Goal: Information Seeking & Learning: Learn about a topic

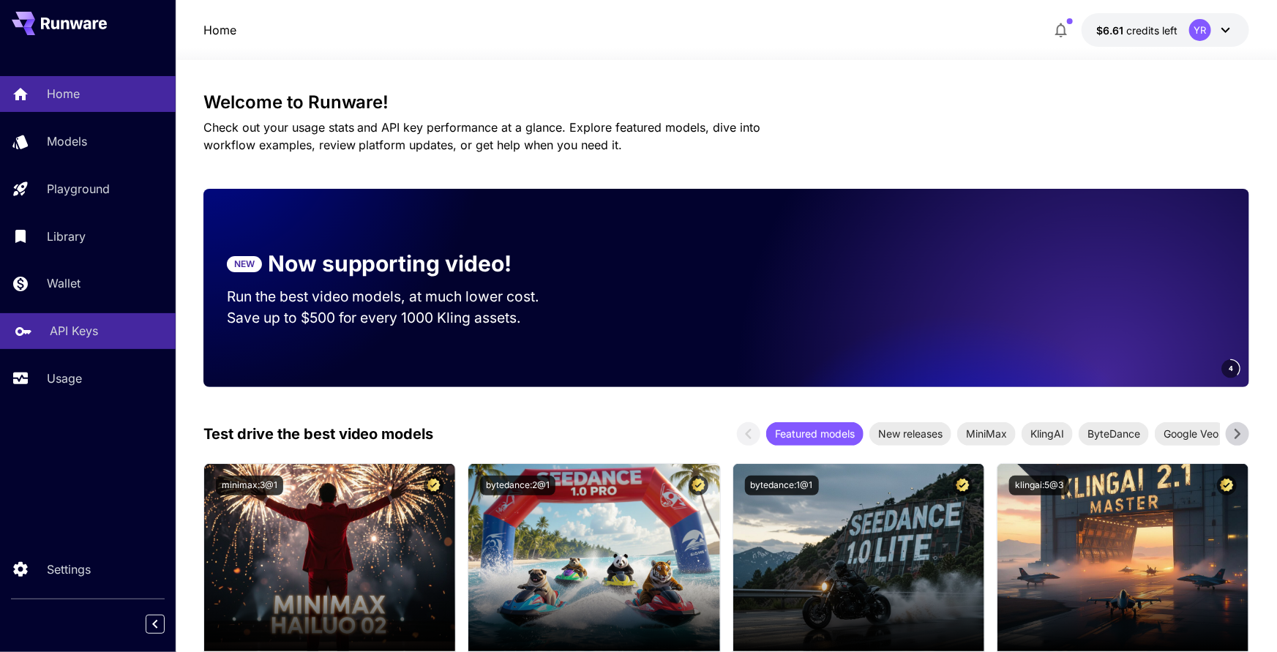
drag, startPoint x: 95, startPoint y: 389, endPoint x: 150, endPoint y: 348, distance: 68.5
click at [95, 389] on link "Usage" at bounding box center [88, 379] width 176 height 36
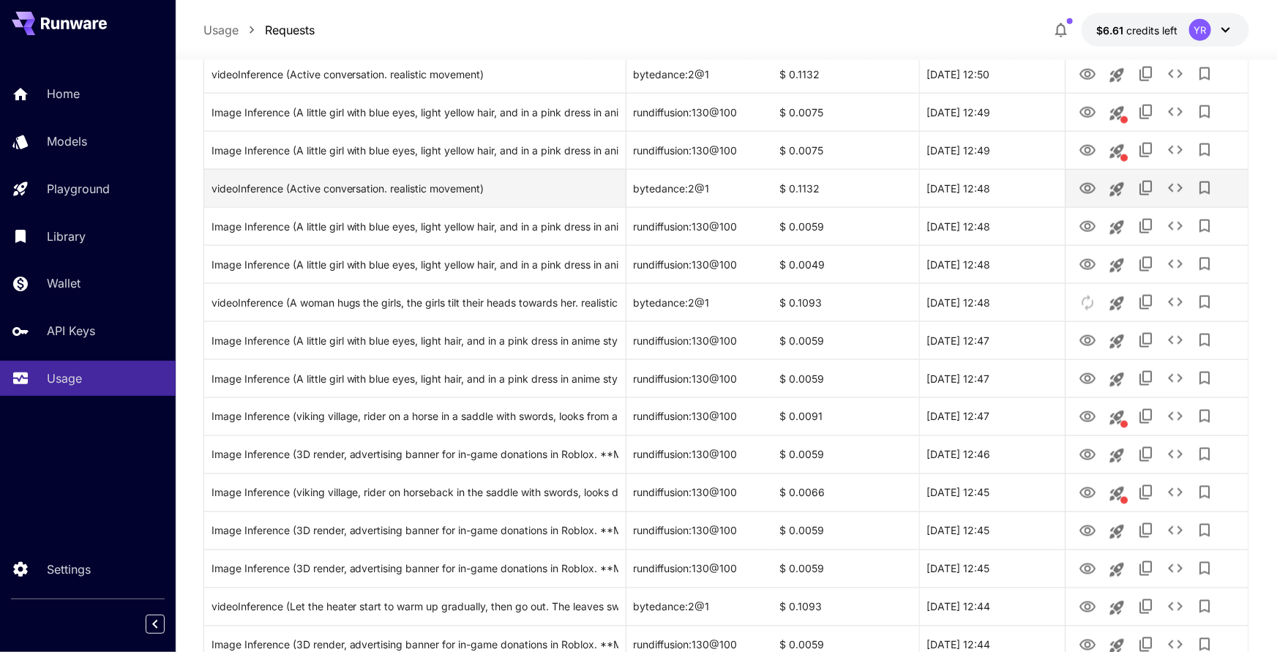
scroll to position [1621, 0]
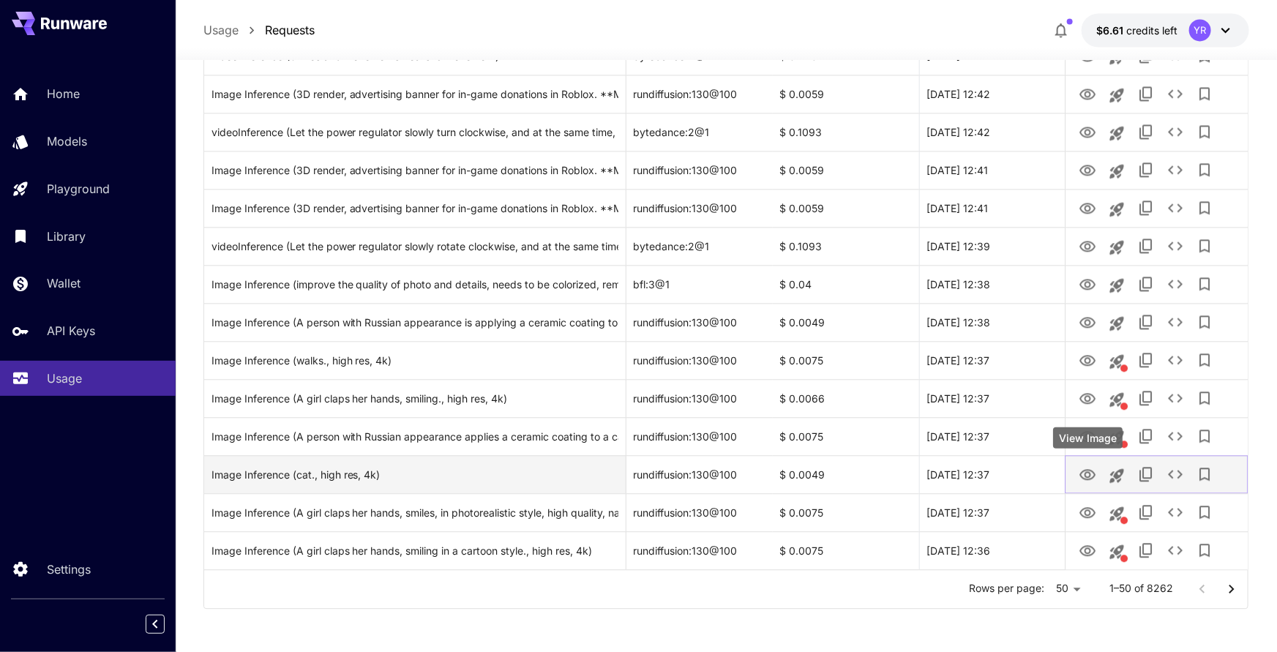
click at [1085, 471] on icon "View Image" at bounding box center [1088, 475] width 18 height 18
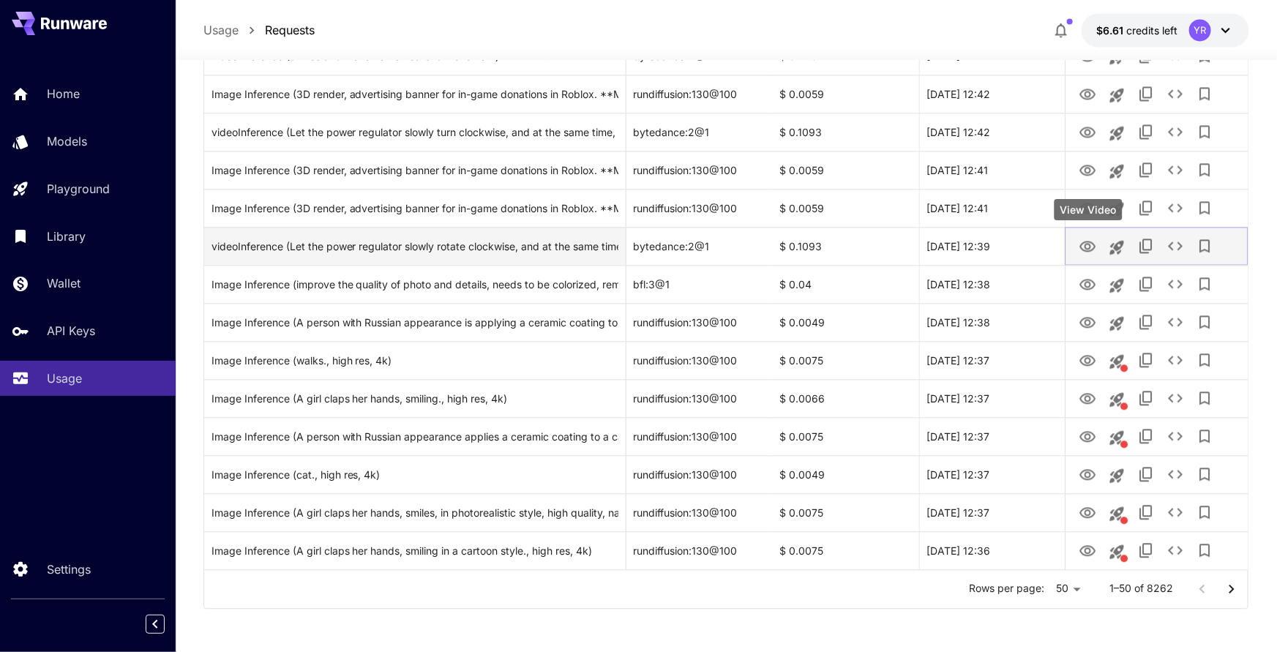
click at [1092, 249] on icon "View Video" at bounding box center [1088, 246] width 16 height 11
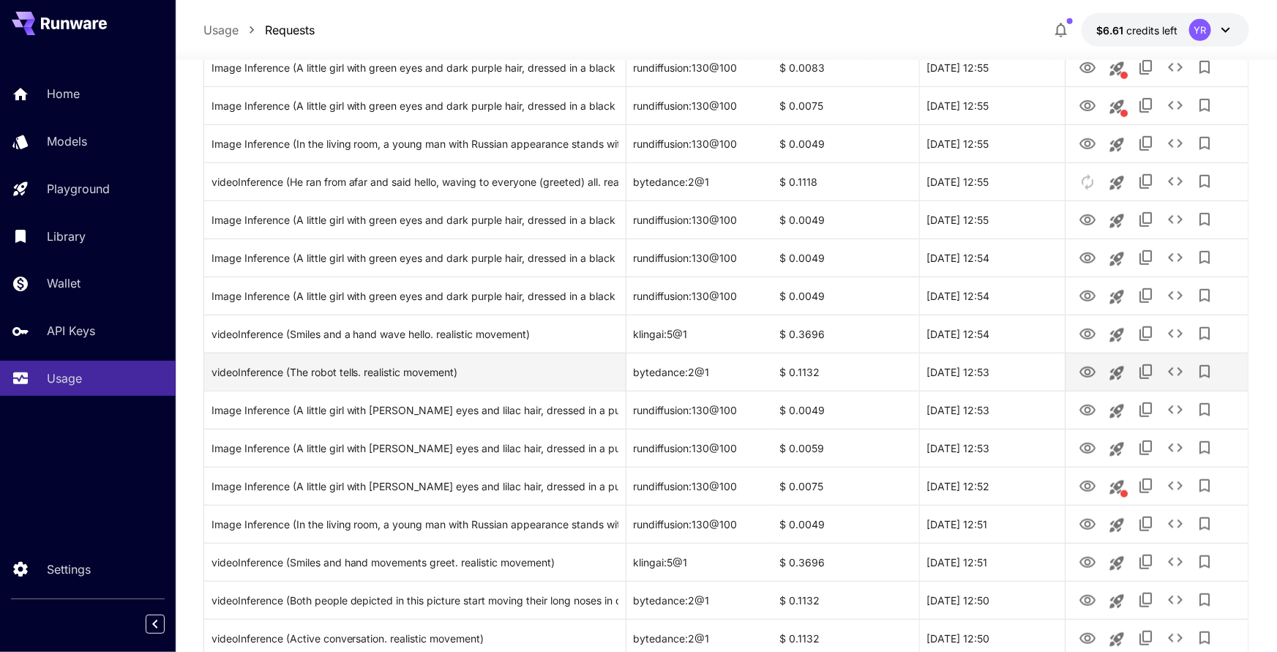
scroll to position [430, 0]
click at [1080, 370] on icon "View Video" at bounding box center [1088, 371] width 16 height 11
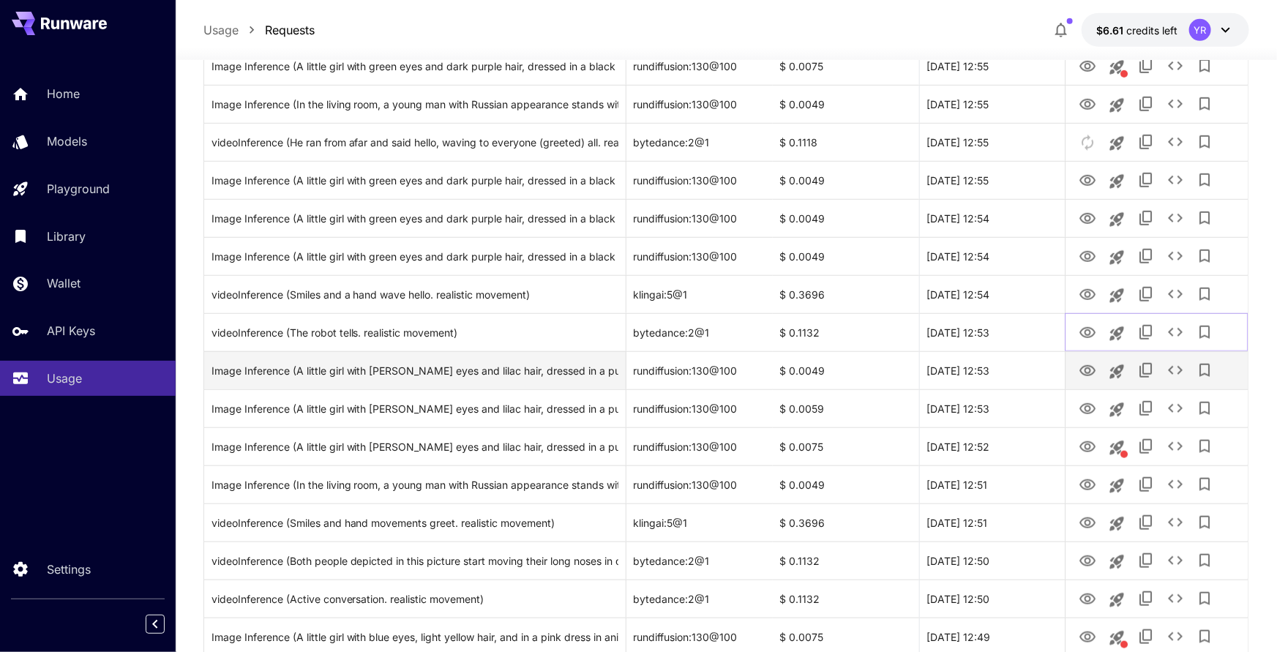
scroll to position [478, 0]
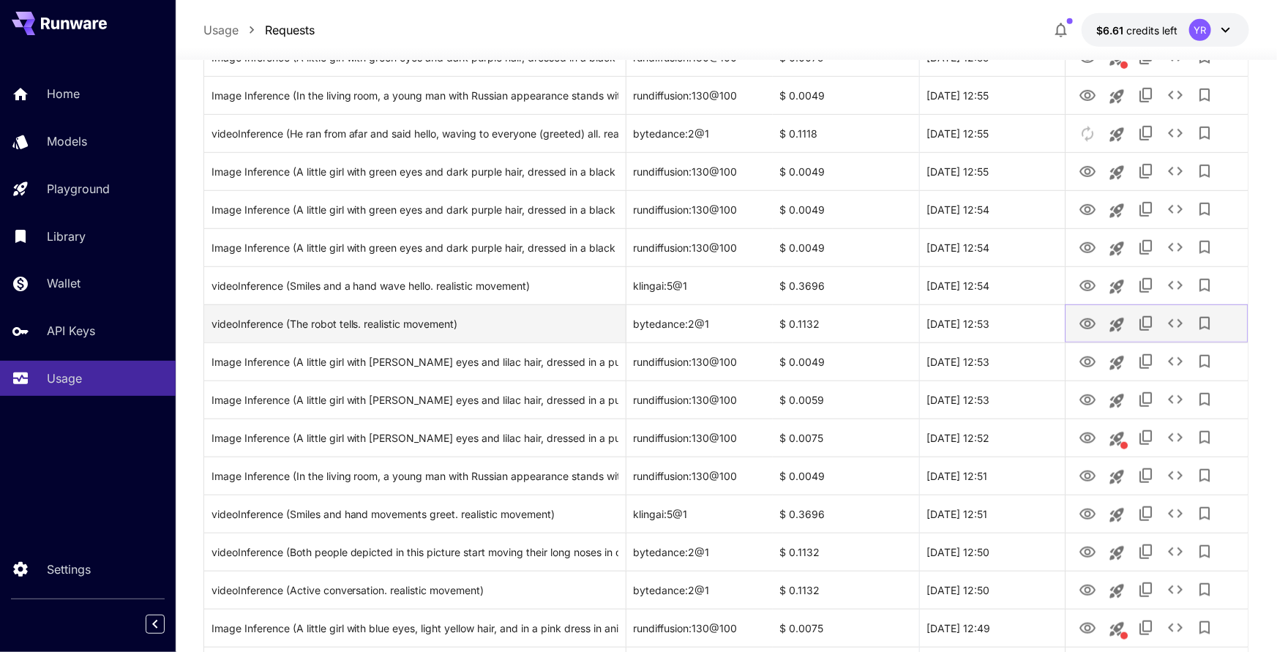
click at [1085, 323] on icon "View Video" at bounding box center [1088, 323] width 16 height 11
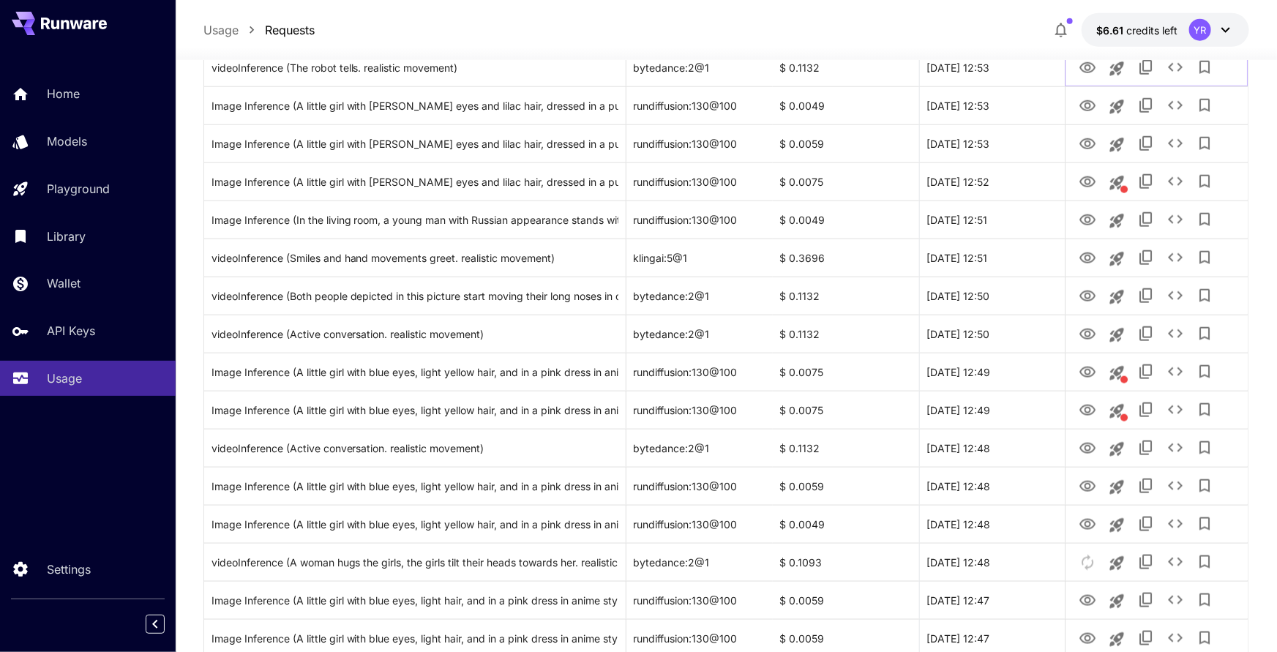
scroll to position [758, 0]
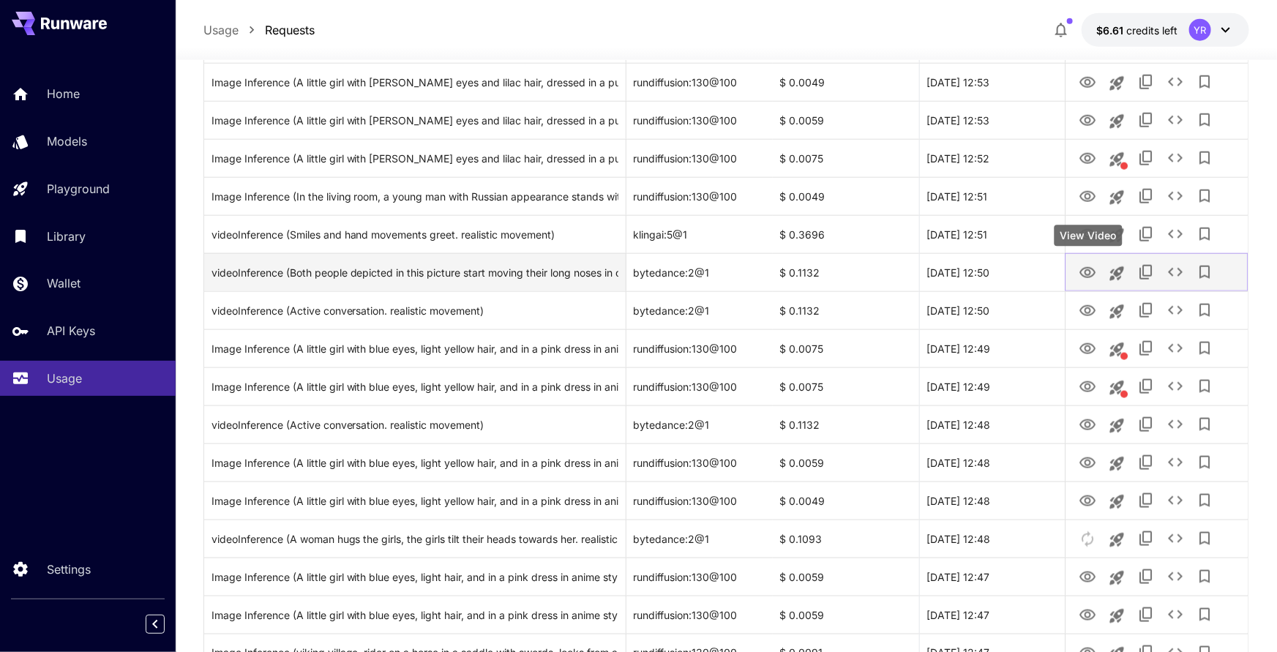
click at [1084, 269] on icon "View Video" at bounding box center [1088, 272] width 16 height 11
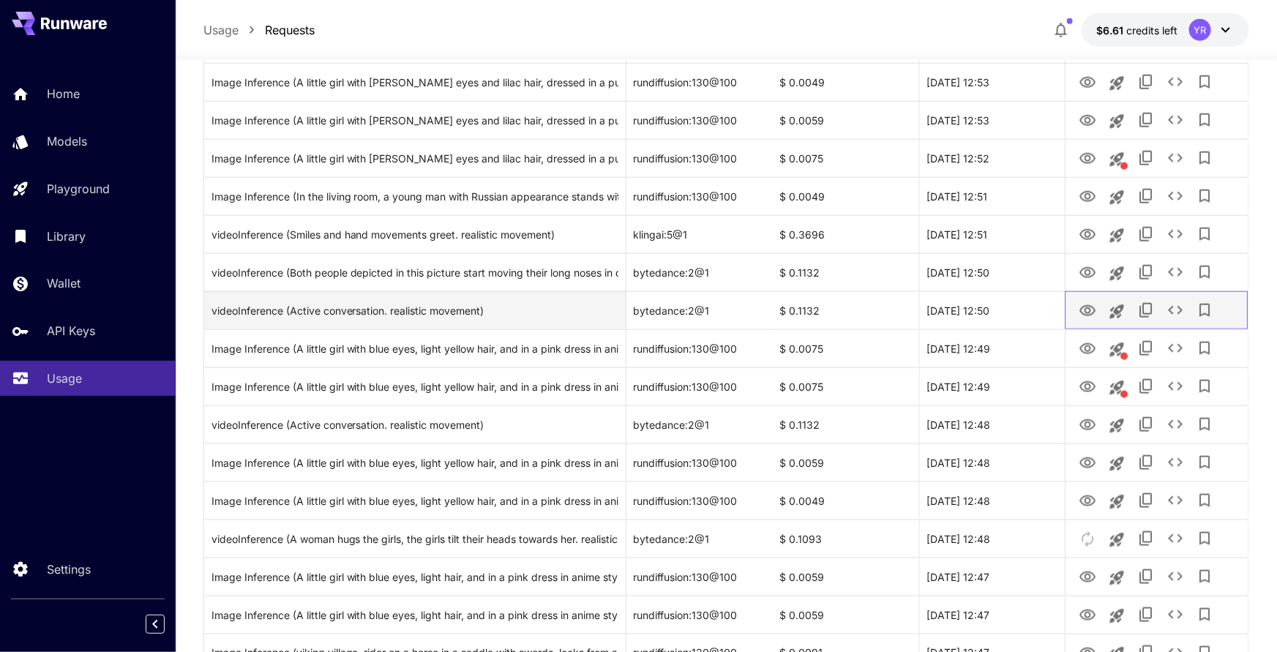
click at [1072, 304] on div at bounding box center [1156, 310] width 183 height 38
click at [1081, 305] on icon "View Video" at bounding box center [1088, 311] width 18 height 18
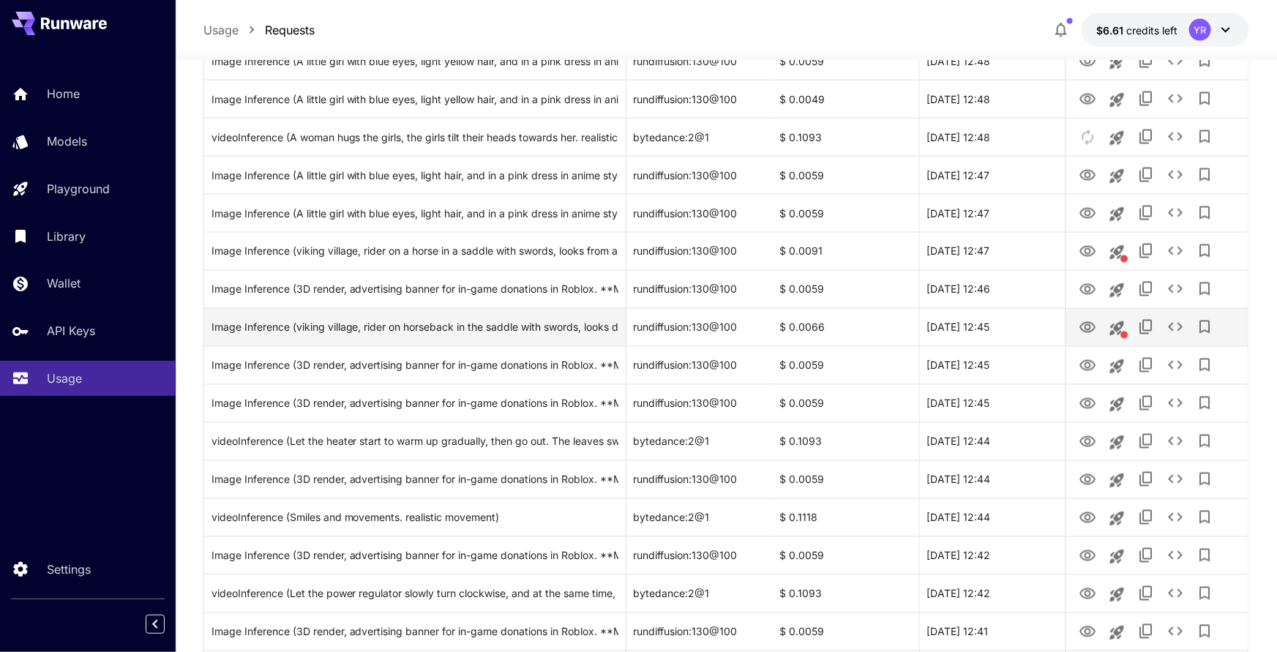
scroll to position [1160, 0]
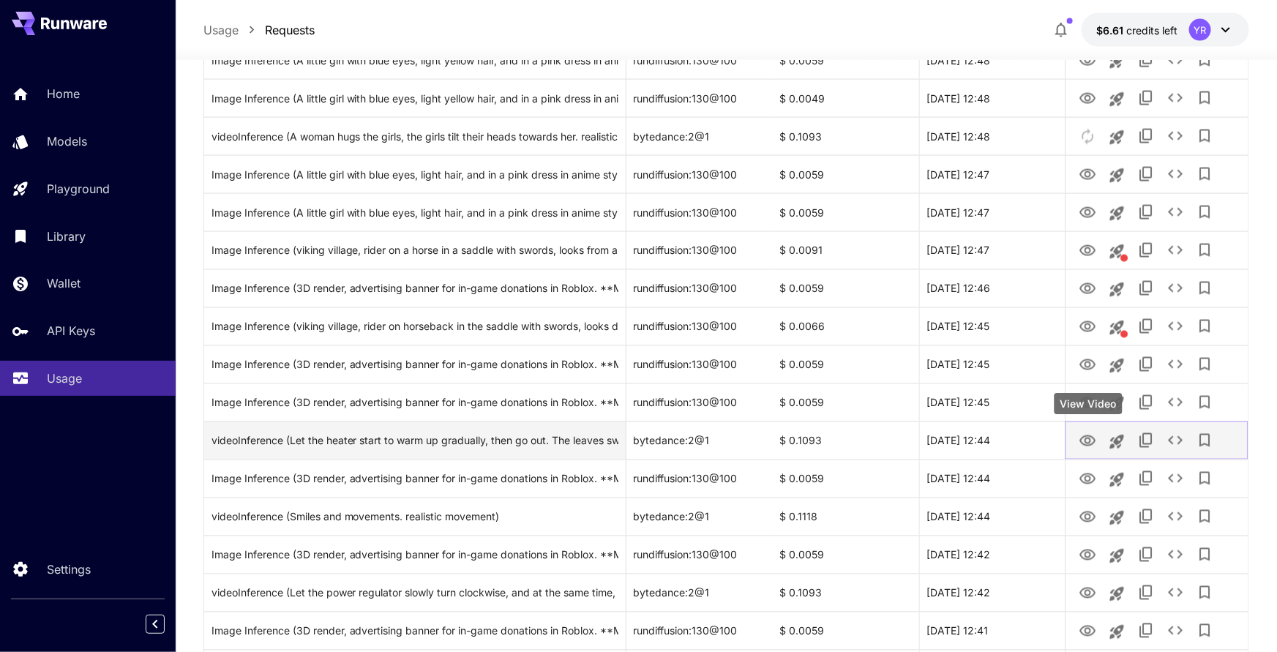
click at [1090, 437] on icon "View Video" at bounding box center [1088, 442] width 18 height 18
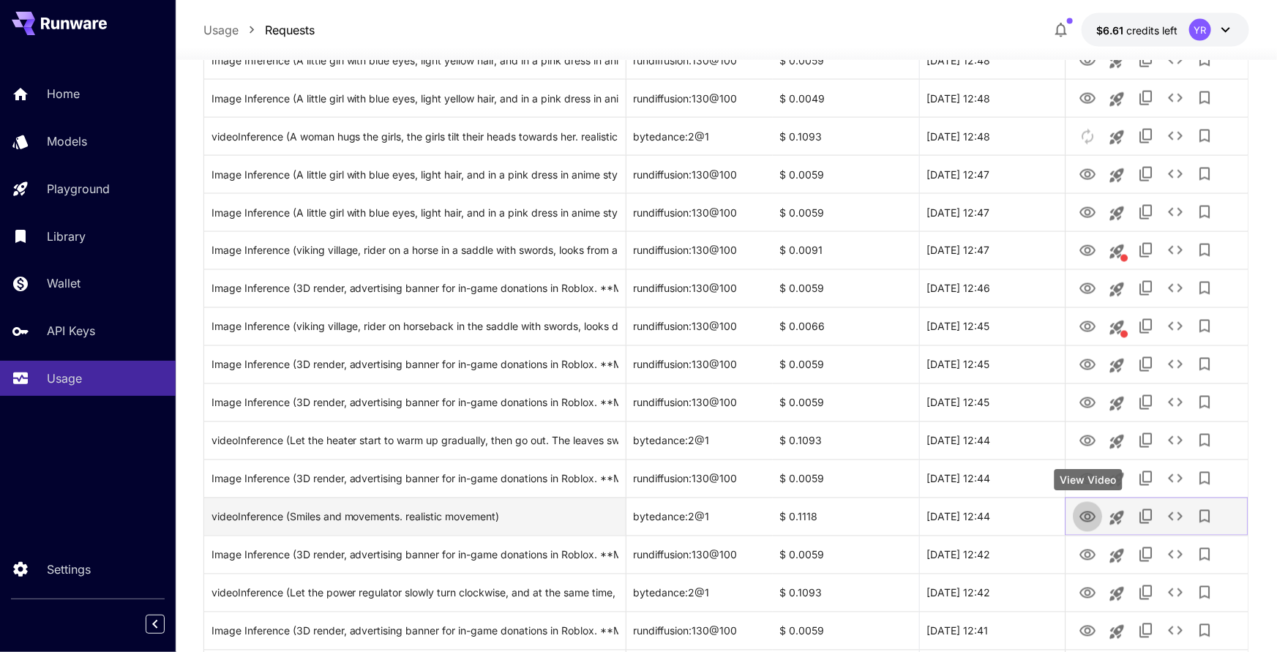
click at [1091, 521] on icon "View Video" at bounding box center [1088, 518] width 18 height 18
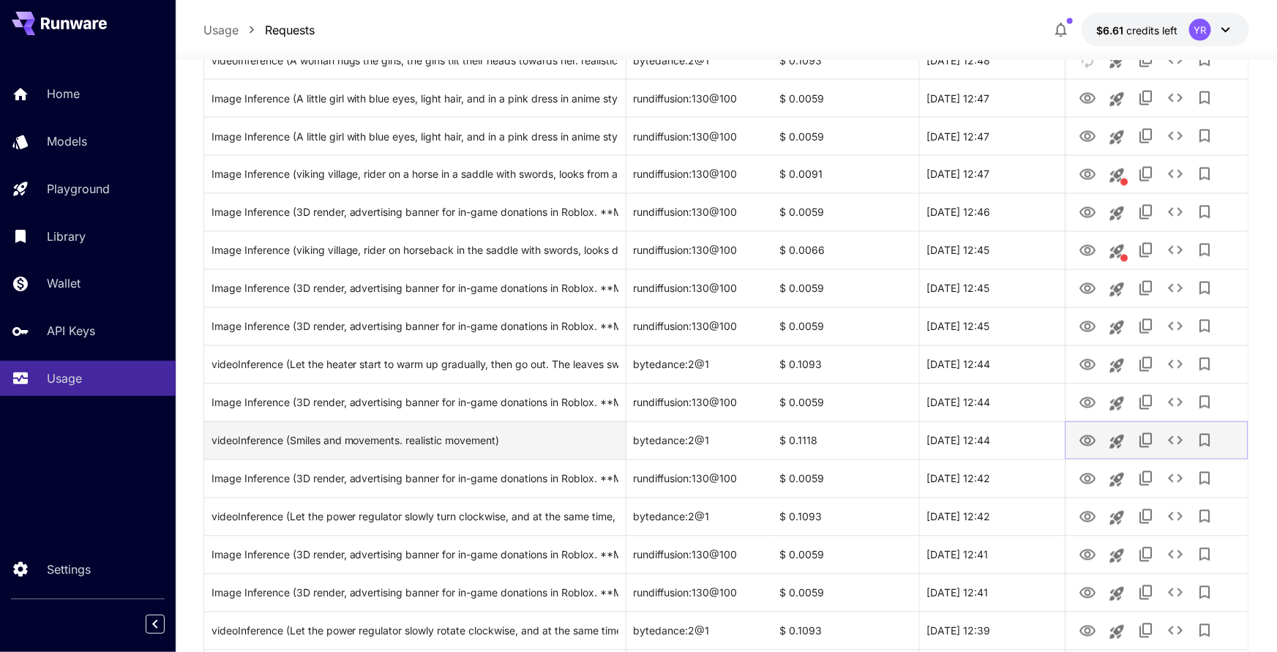
scroll to position [1238, 0]
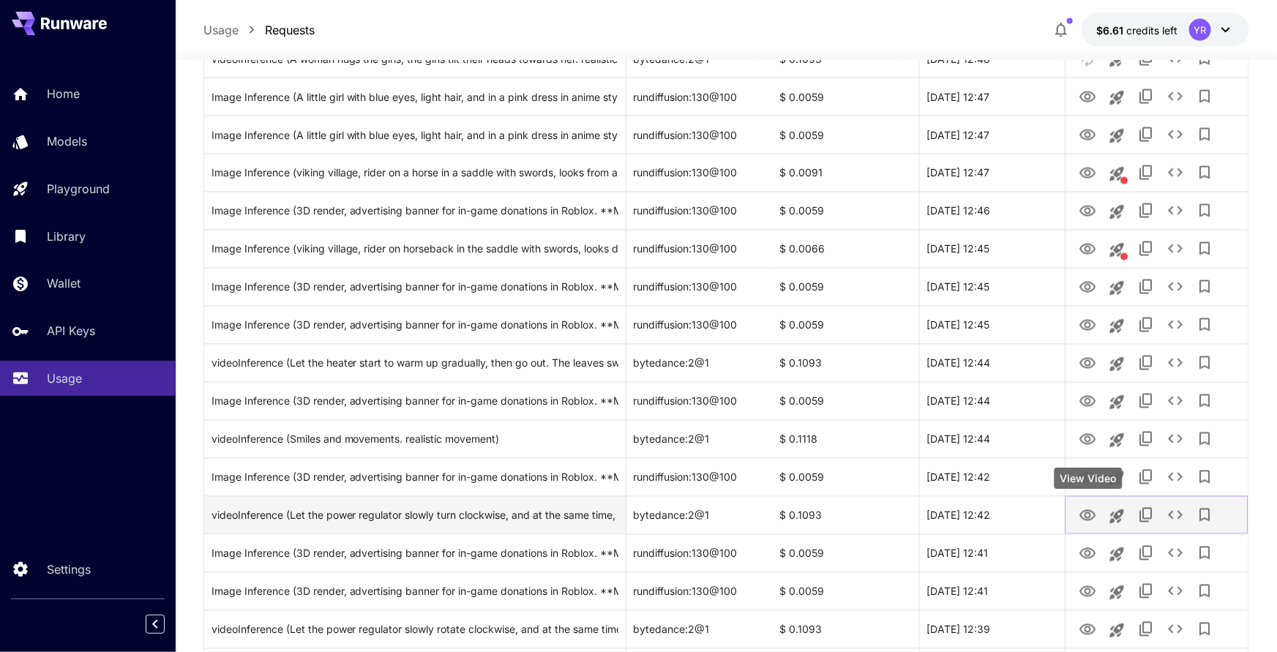
click at [1086, 512] on icon "View Video" at bounding box center [1088, 515] width 16 height 11
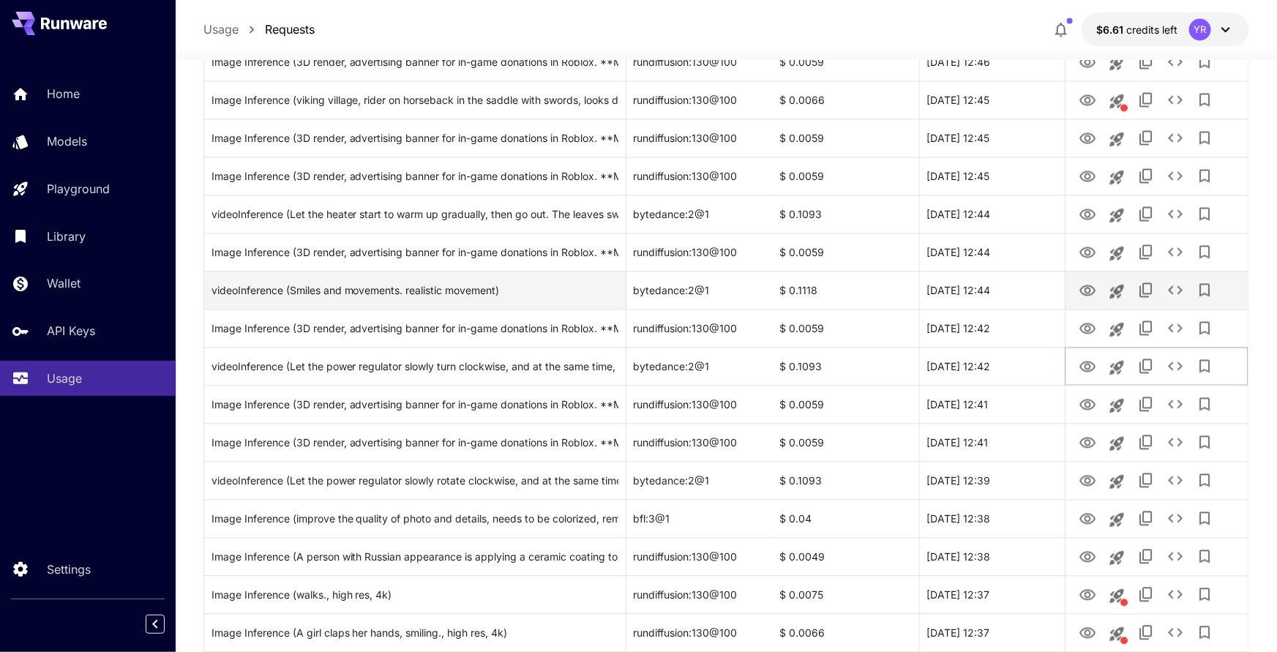
scroll to position [1475, 0]
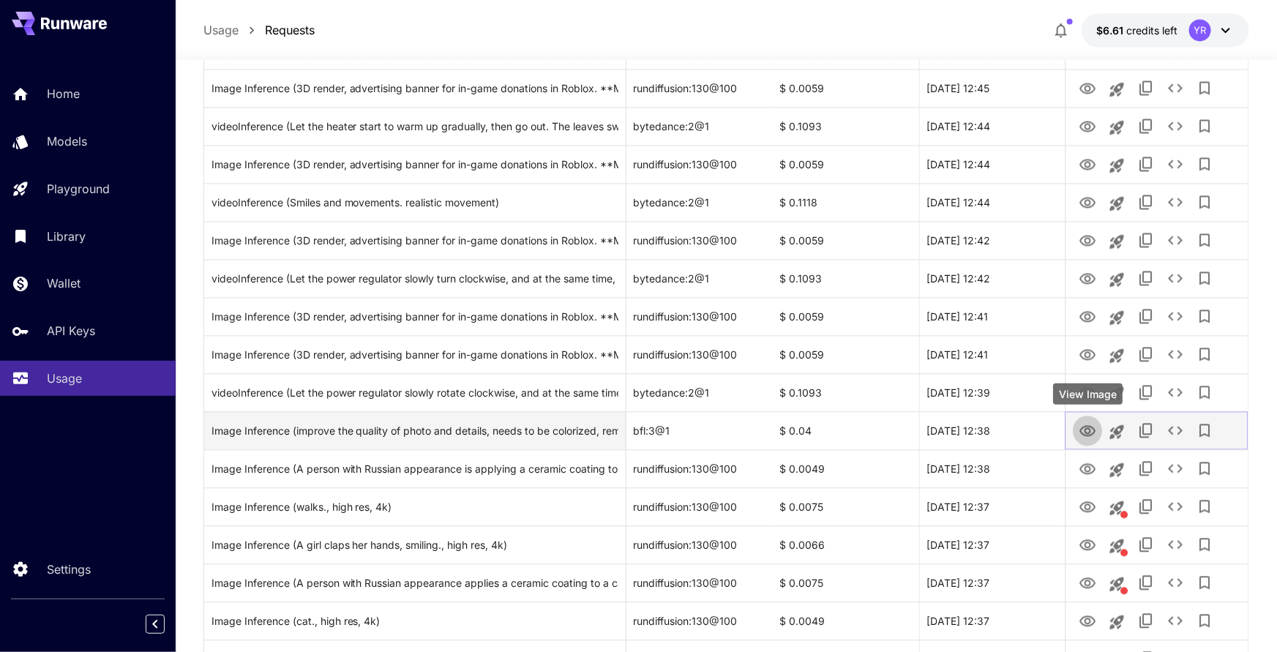
click at [1083, 428] on icon "View Image" at bounding box center [1088, 431] width 18 height 18
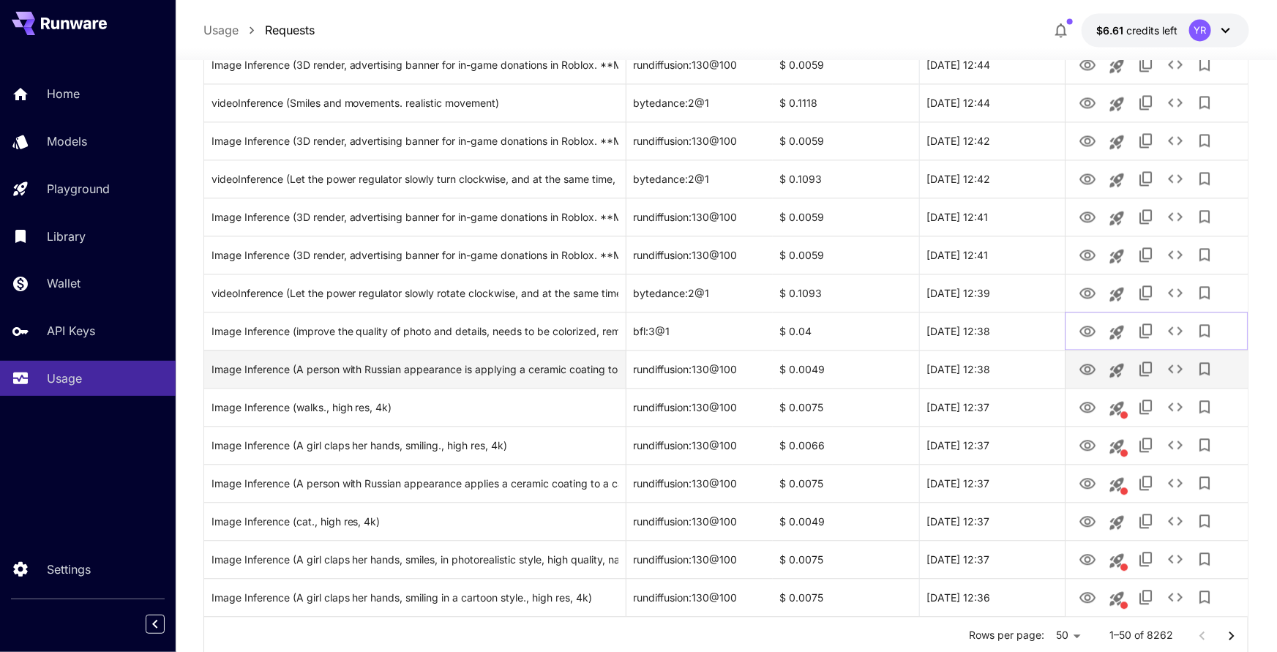
scroll to position [1621, 0]
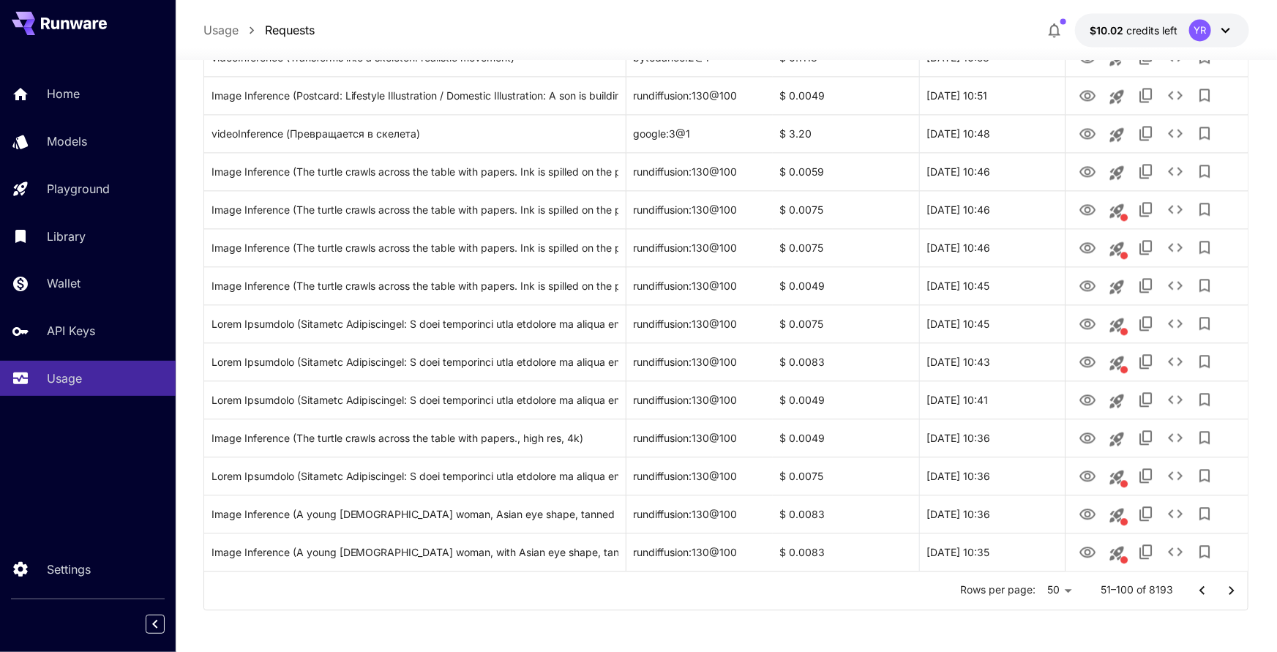
scroll to position [1621, 0]
click at [1236, 588] on icon "Go to next page" at bounding box center [1232, 589] width 18 height 18
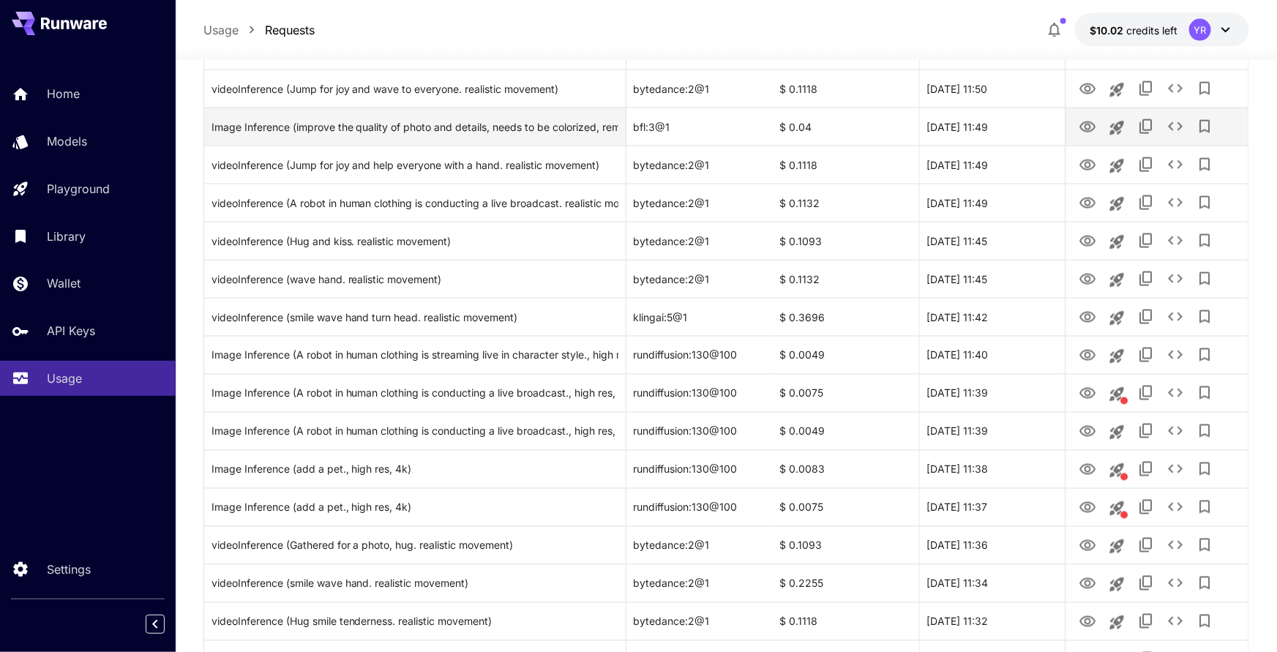
scroll to position [1080, 0]
